Goal: Check status: Check status

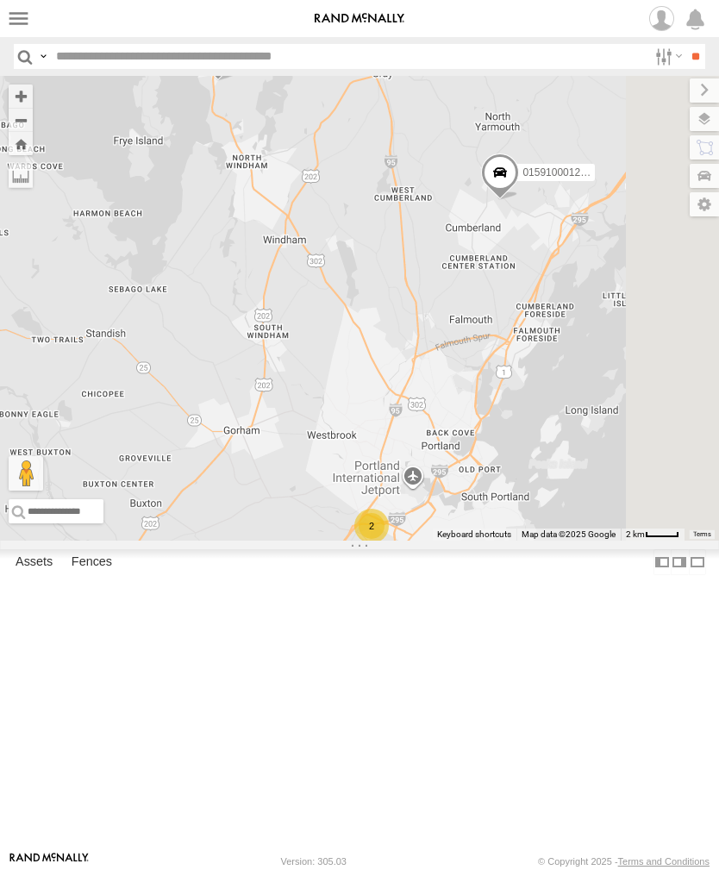
click at [24, 26] on label at bounding box center [18, 18] width 25 height 25
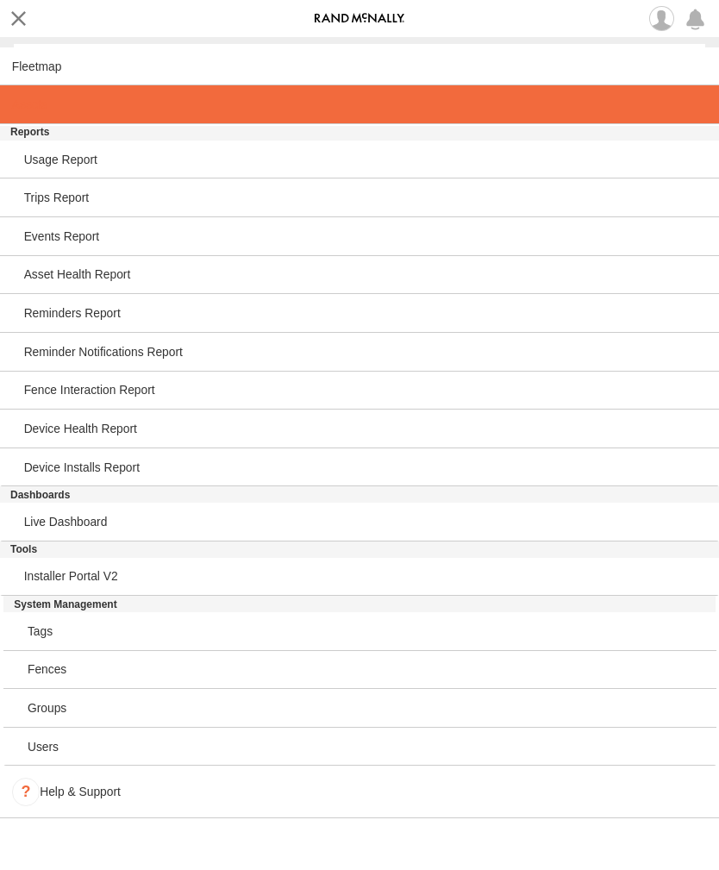
click at [43, 109] on span at bounding box center [29, 104] width 35 height 14
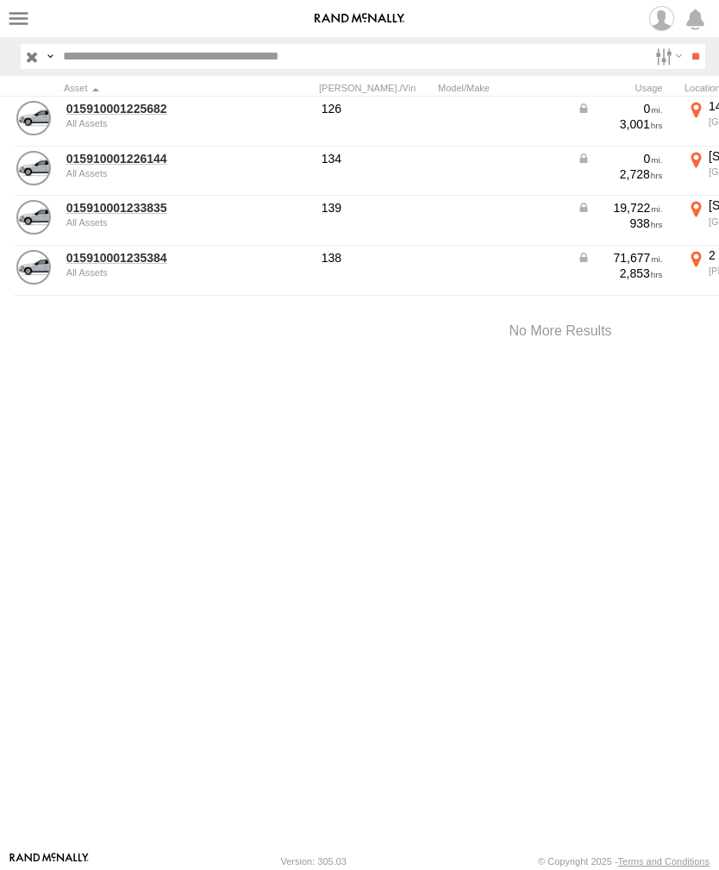
click at [120, 159] on link "015910001226144" at bounding box center [149, 159] width 167 height 16
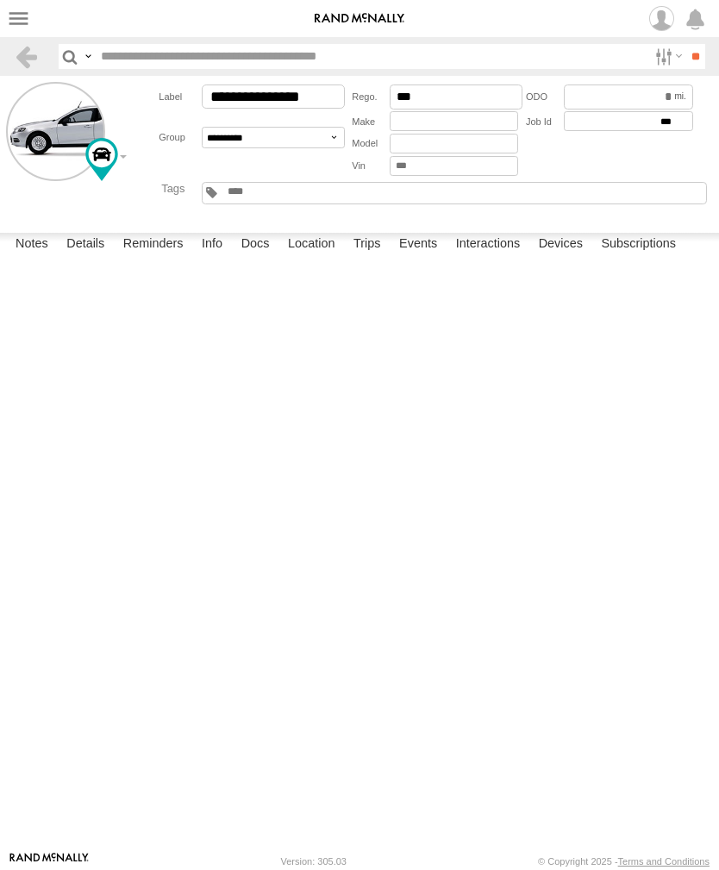
click at [428, 257] on label "Events" at bounding box center [417, 245] width 55 height 24
click at [14, 23] on label at bounding box center [18, 18] width 25 height 25
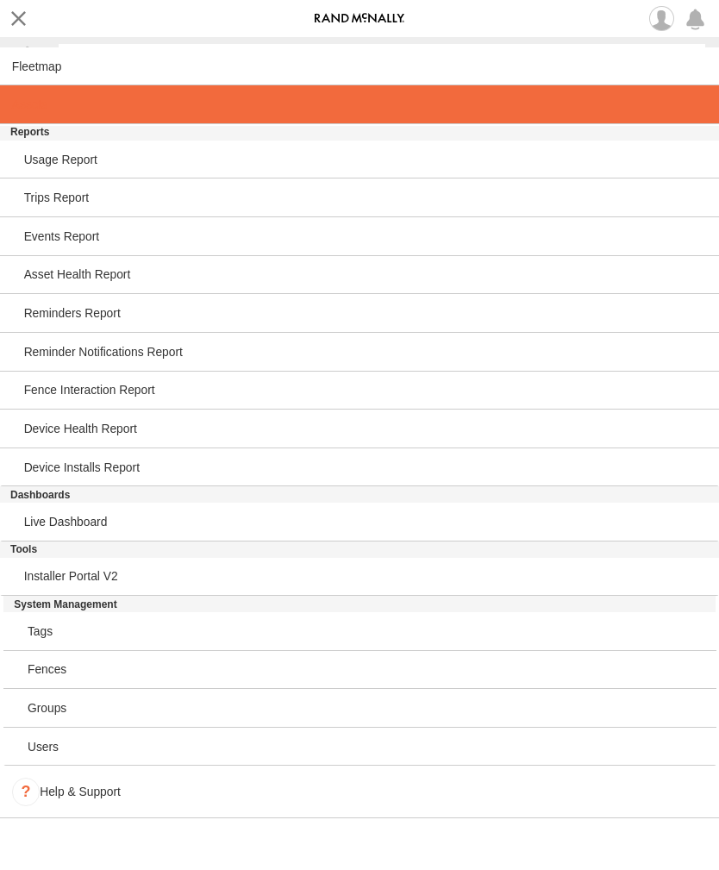
click at [42, 108] on span at bounding box center [29, 104] width 35 height 14
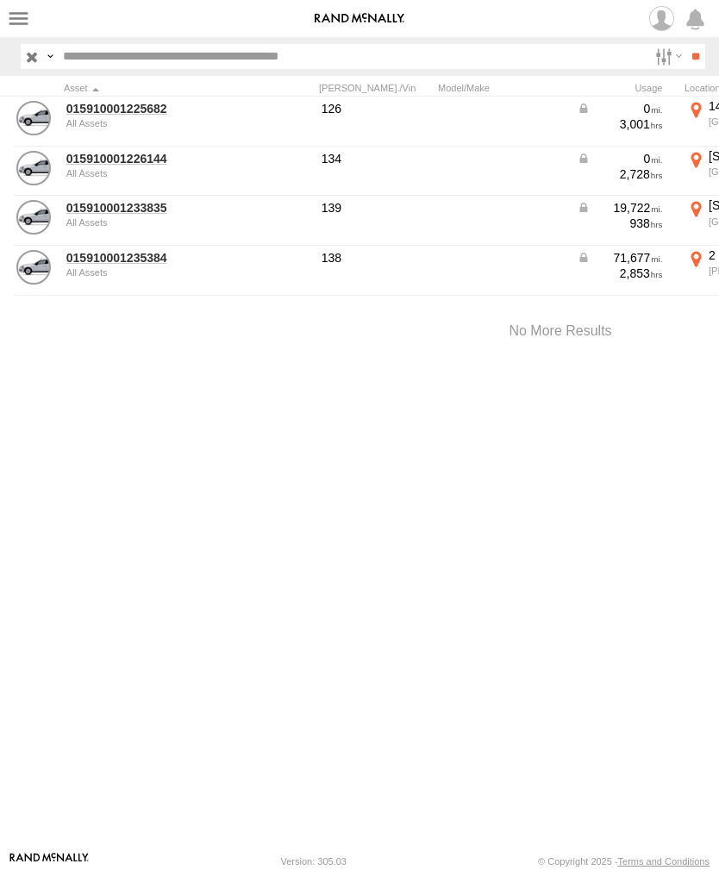
click at [117, 114] on link "015910001225682" at bounding box center [149, 109] width 167 height 16
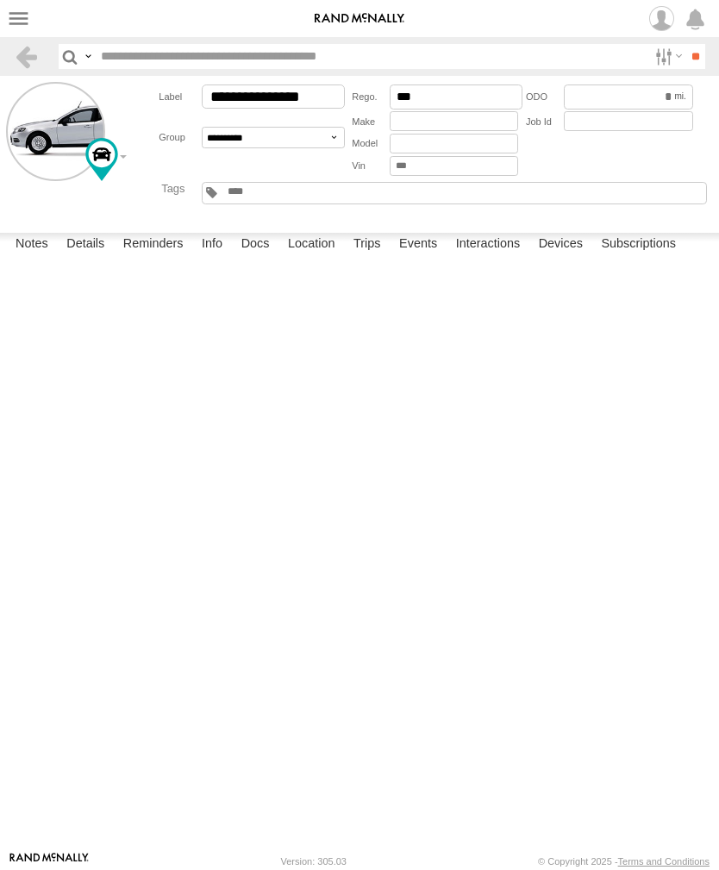
click at [423, 257] on label "Events" at bounding box center [417, 245] width 55 height 24
click at [29, 20] on label at bounding box center [18, 18] width 25 height 25
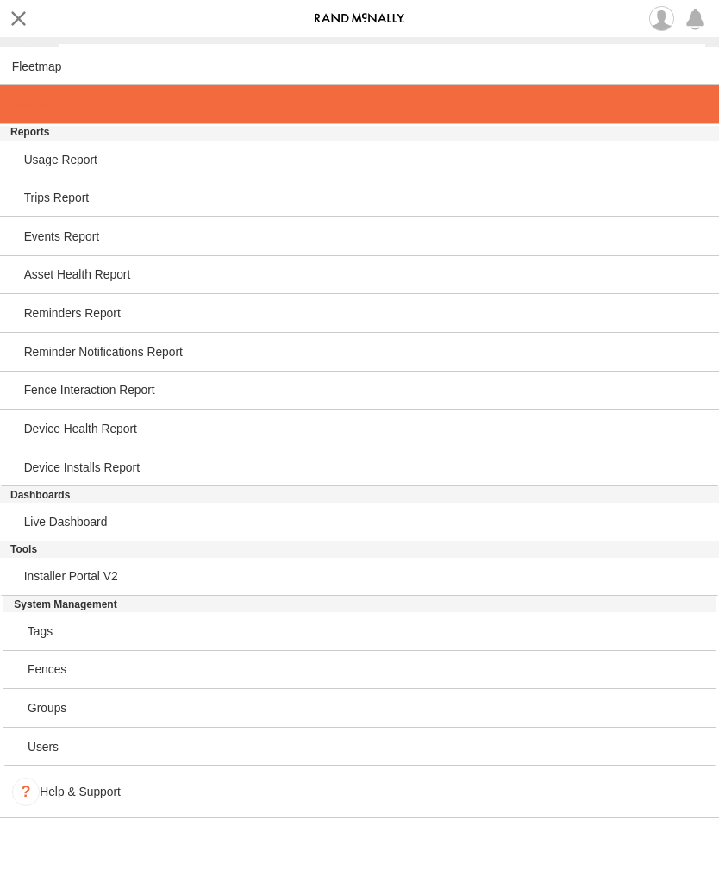
click at [51, 114] on link at bounding box center [359, 104] width 719 height 39
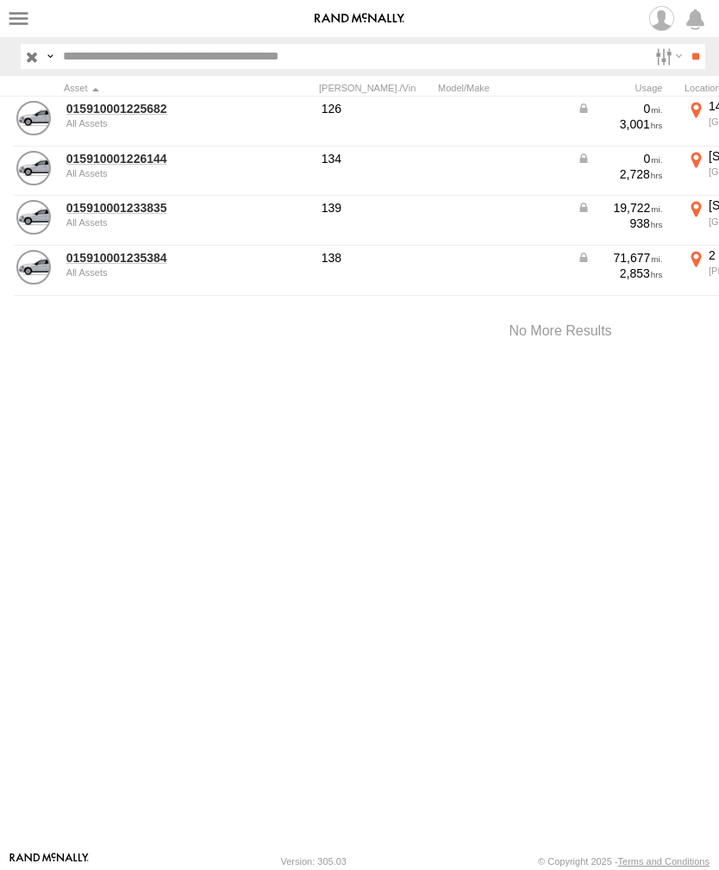
click at [122, 164] on link "015910001226144" at bounding box center [149, 159] width 167 height 16
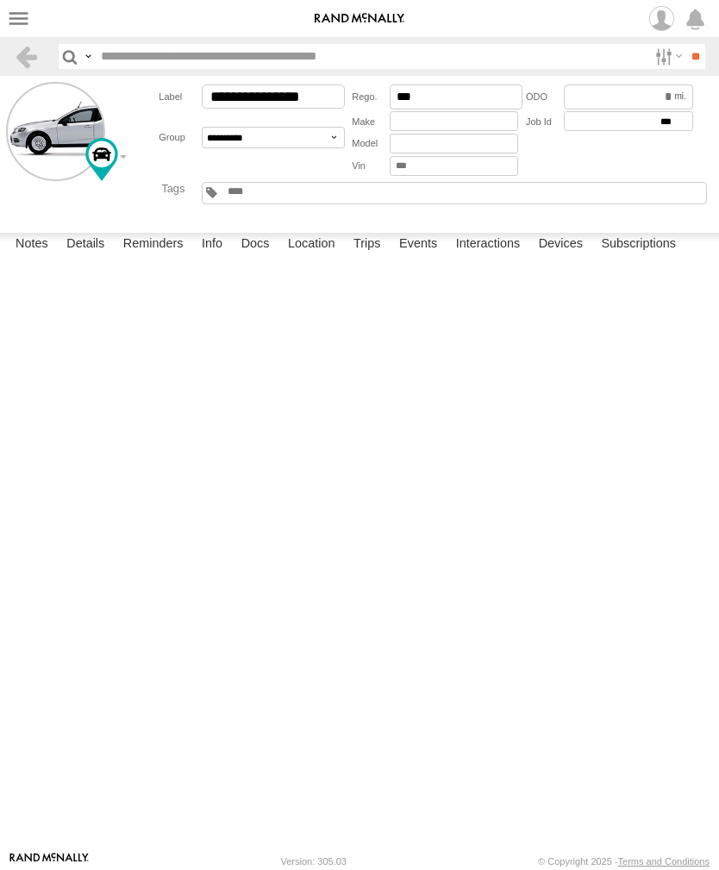
click at [423, 257] on label "Events" at bounding box center [417, 245] width 55 height 24
click at [28, 20] on label at bounding box center [18, 18] width 25 height 25
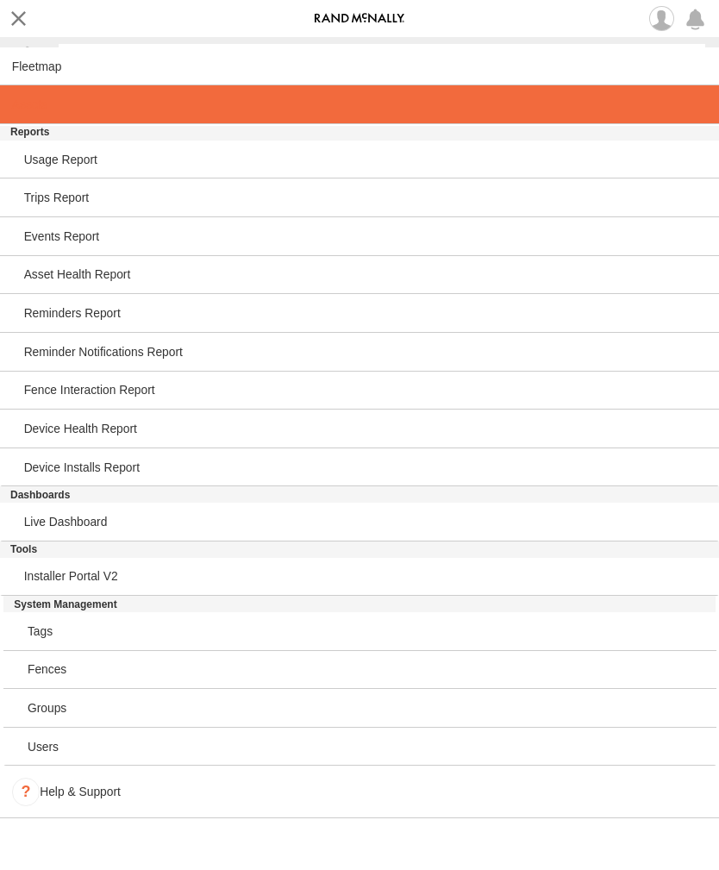
click at [42, 111] on span at bounding box center [29, 104] width 35 height 14
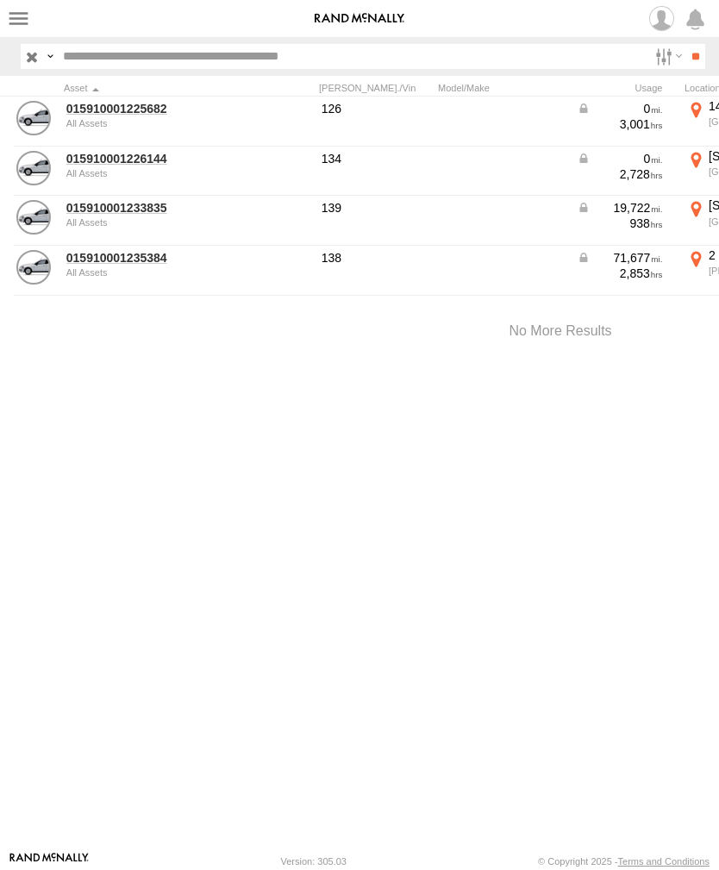
click at [130, 115] on link "015910001225682" at bounding box center [149, 109] width 167 height 16
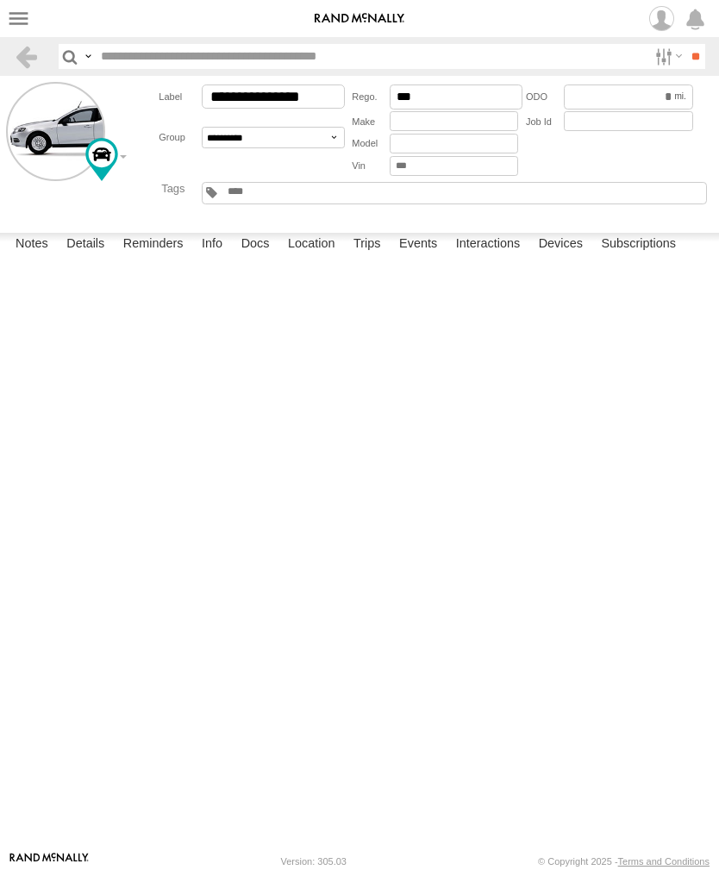
click at [420, 257] on label "Events" at bounding box center [417, 245] width 55 height 24
